Goal: Transaction & Acquisition: Download file/media

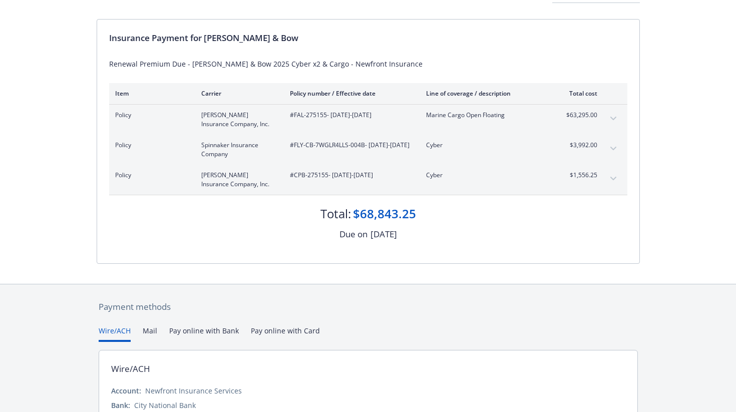
scroll to position [86, 0]
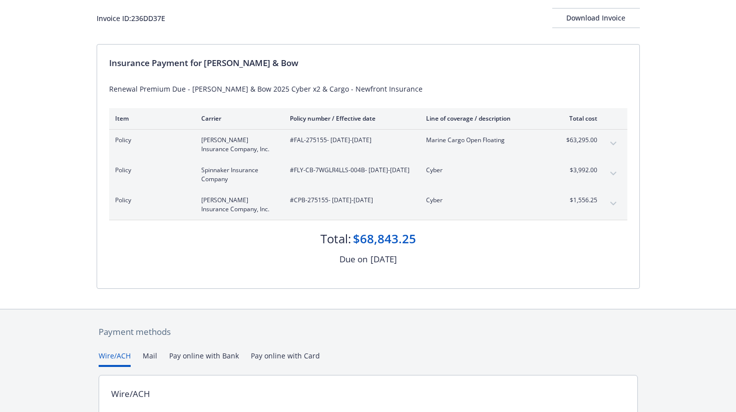
scroll to position [59, 0]
click at [598, 18] on div "Download Invoice" at bounding box center [596, 19] width 88 height 19
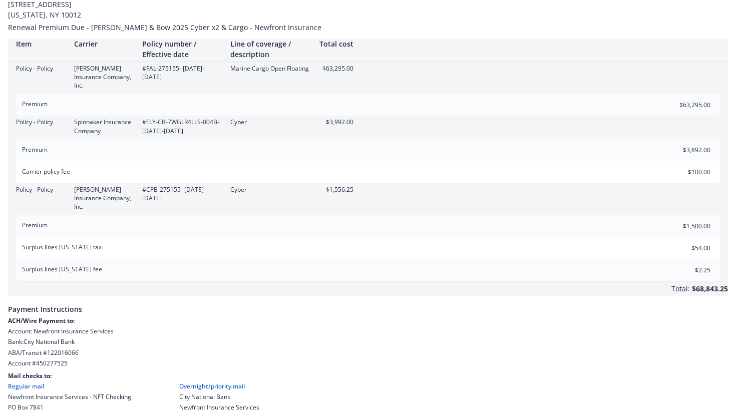
scroll to position [60, 0]
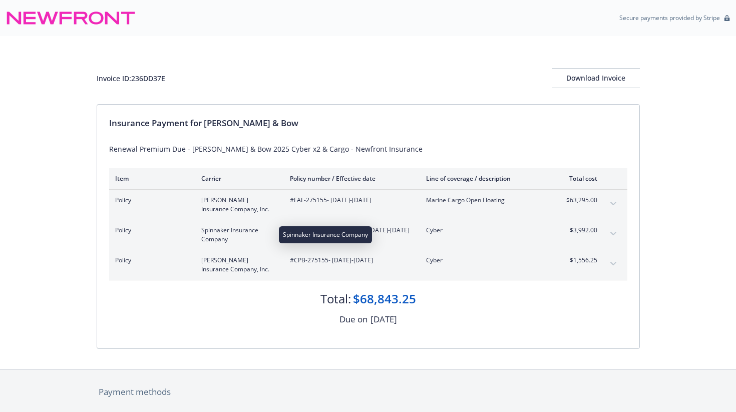
click at [220, 232] on span "Spinnaker Insurance Company" at bounding box center [237, 235] width 73 height 18
click at [236, 261] on span "[PERSON_NAME] Insurance Company, Inc." at bounding box center [237, 265] width 73 height 18
click at [613, 261] on button "expand content" at bounding box center [613, 264] width 16 height 16
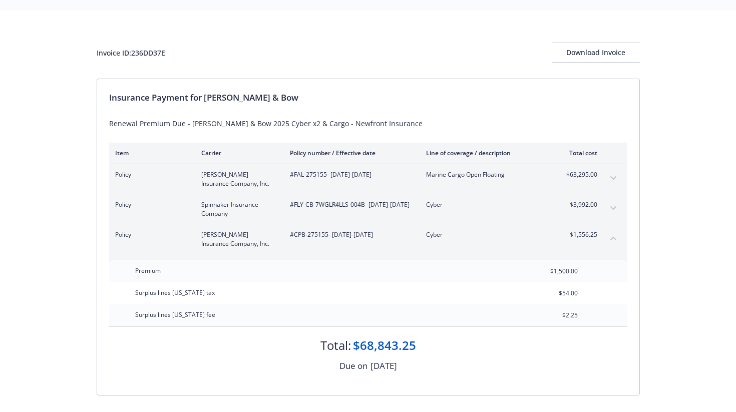
scroll to position [38, 0]
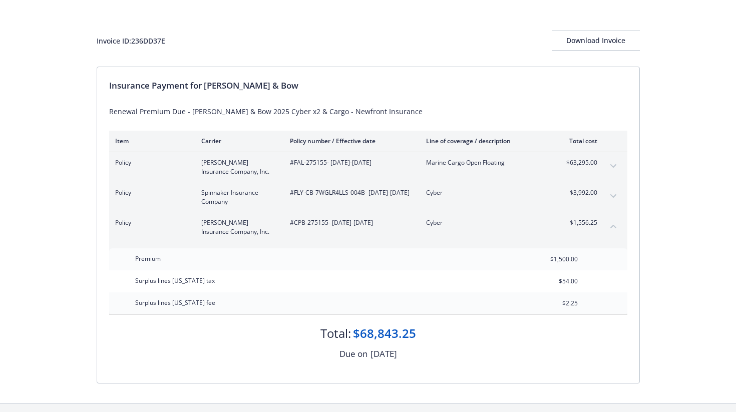
click at [614, 199] on button "expand content" at bounding box center [613, 196] width 16 height 16
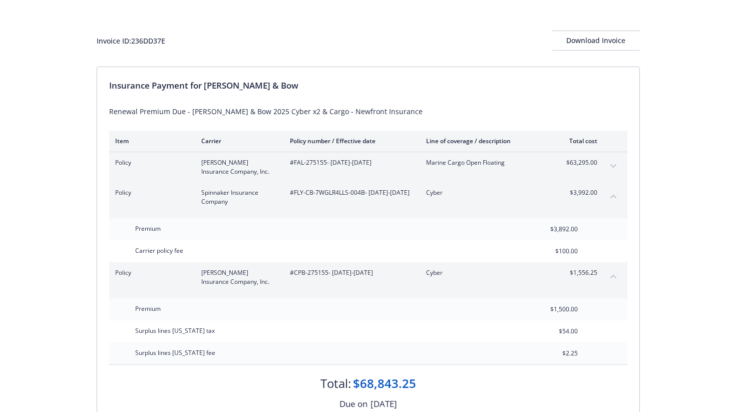
scroll to position [38, 0]
